Goal: Find specific page/section: Find specific page/section

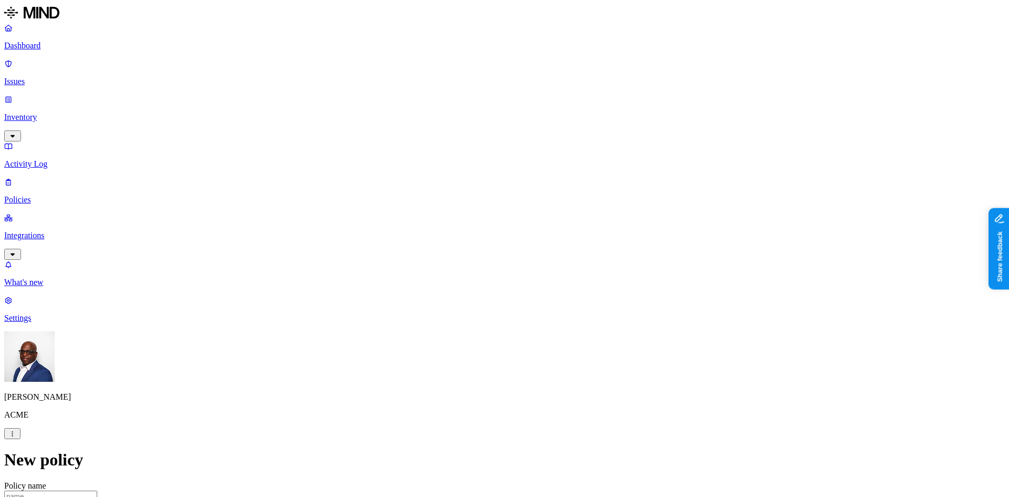
scroll to position [210, 0]
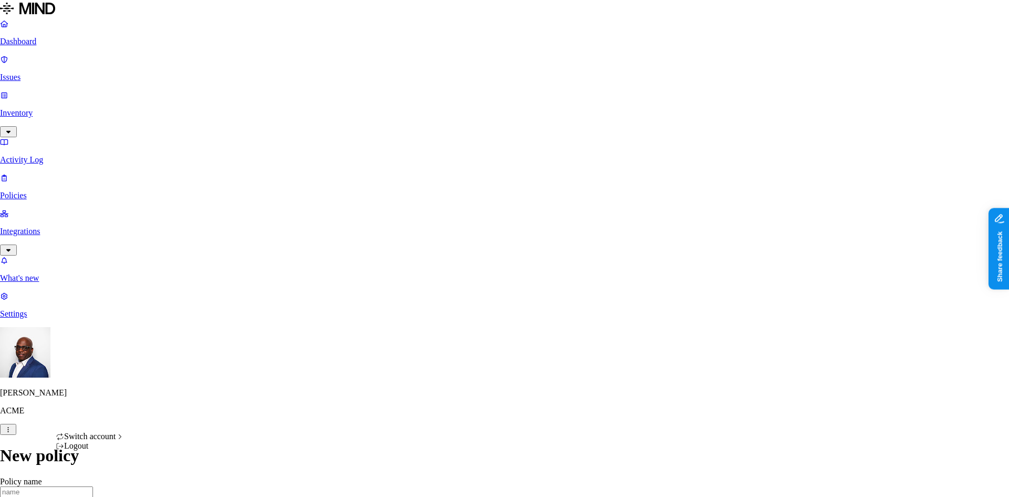
click at [179, 327] on span "CloudBees" at bounding box center [160, 322] width 37 height 9
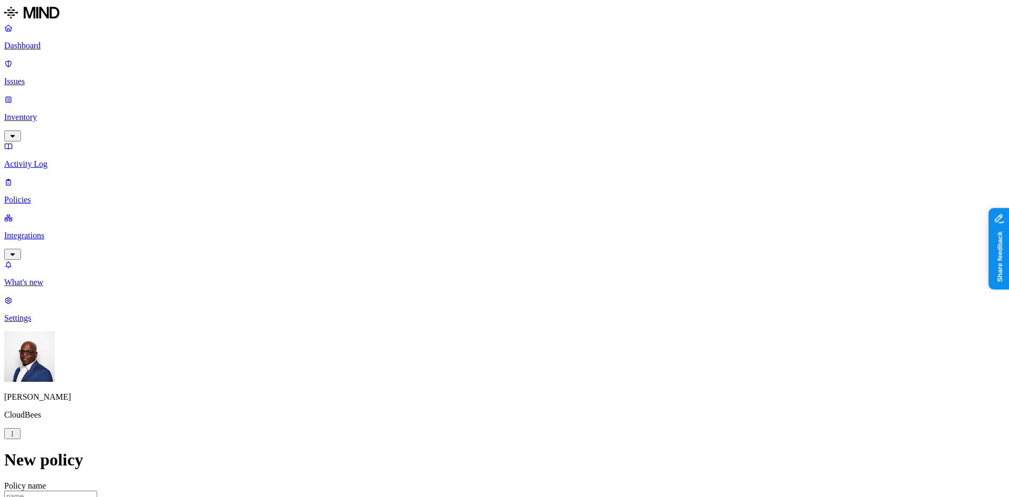
scroll to position [158, 0]
click at [49, 44] on p "Dashboard" at bounding box center [504, 45] width 1001 height 9
click at [57, 112] on p "Inventory" at bounding box center [504, 116] width 1001 height 9
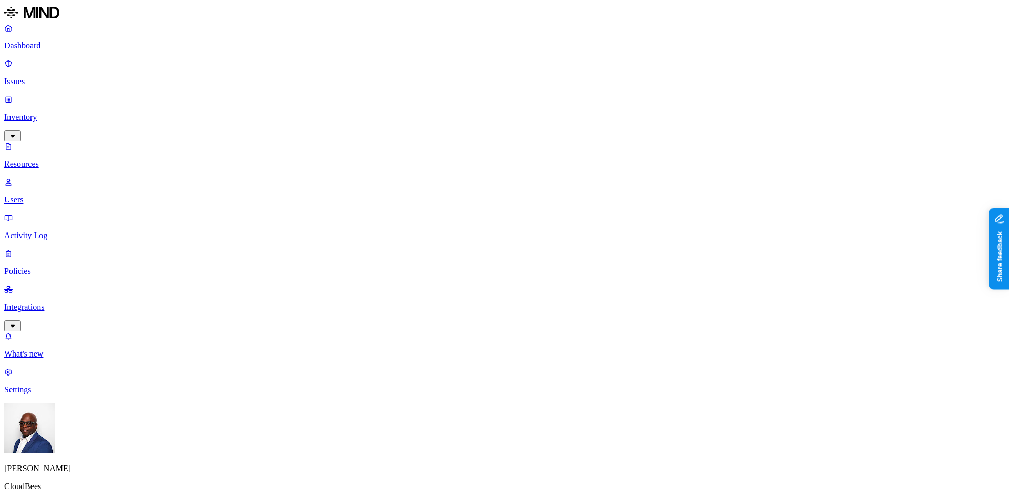
drag, startPoint x: 296, startPoint y: 57, endPoint x: 437, endPoint y: 68, distance: 141.8
drag, startPoint x: 426, startPoint y: 57, endPoint x: 389, endPoint y: 51, distance: 37.9
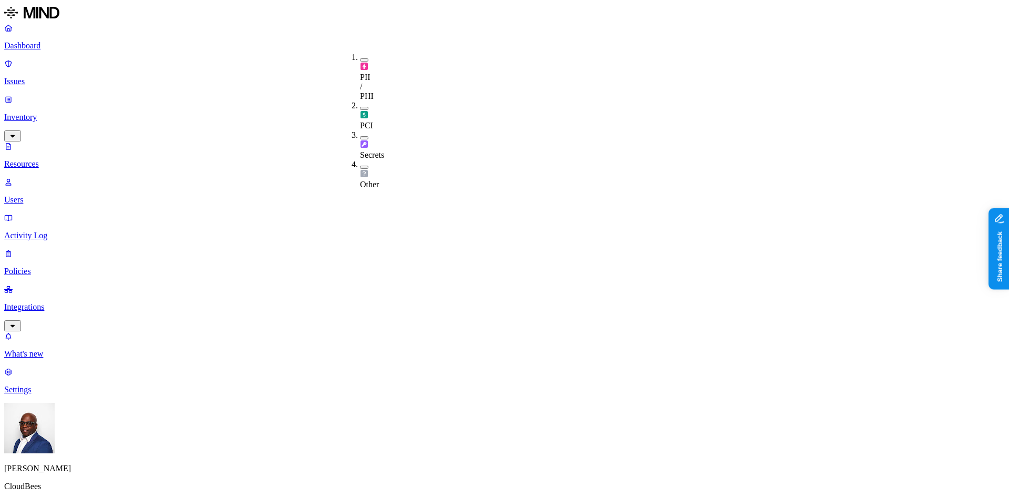
click at [360, 136] on button "button" at bounding box center [364, 137] width 8 height 3
